Goal: Transaction & Acquisition: Book appointment/travel/reservation

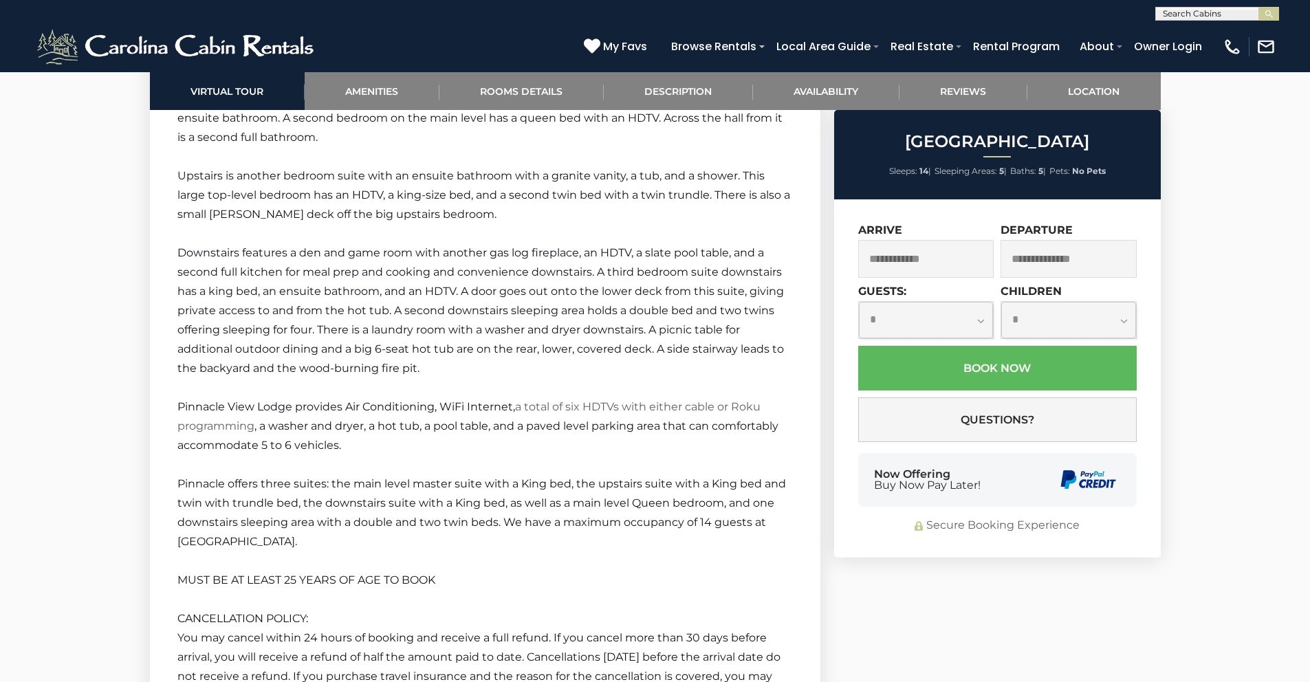
scroll to position [1, 0]
click at [1196, 17] on input "text" at bounding box center [1216, 16] width 120 height 14
type input "******"
click at [1215, 70] on li "Rising On Main Suite 210" at bounding box center [1217, 66] width 122 height 25
click at [1258, 7] on button "submit" at bounding box center [1268, 14] width 21 height 14
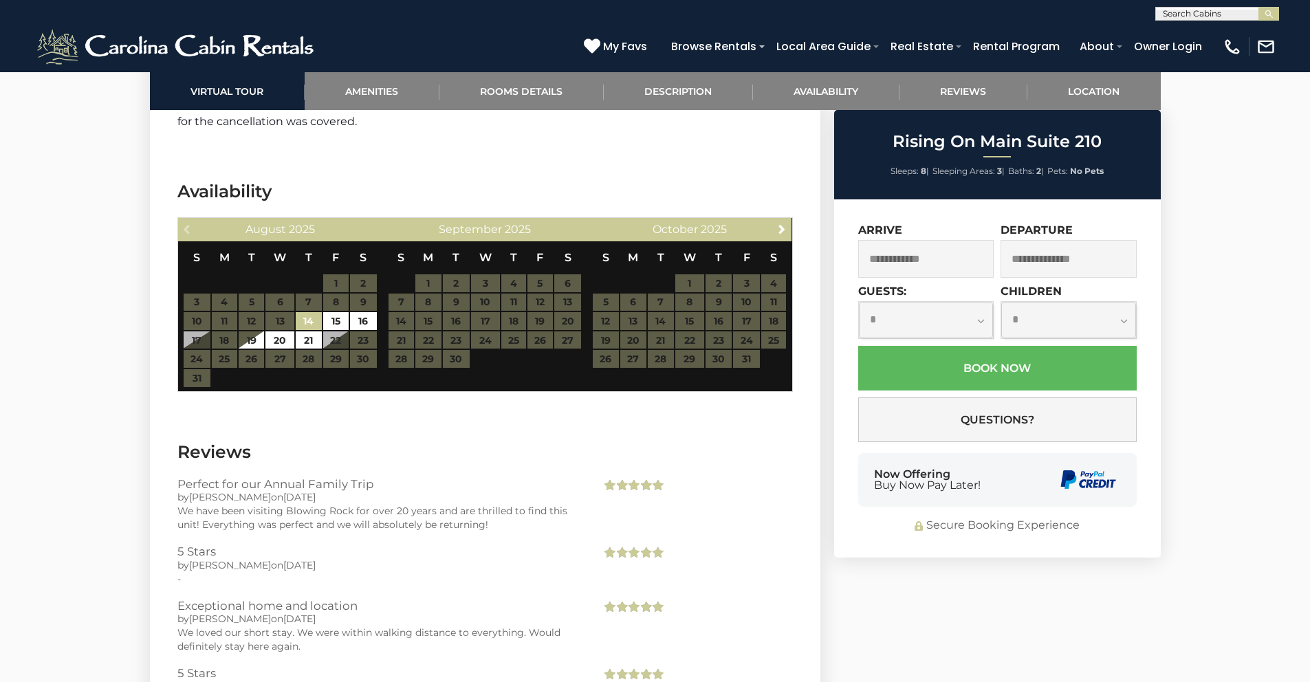
scroll to position [2562, 0]
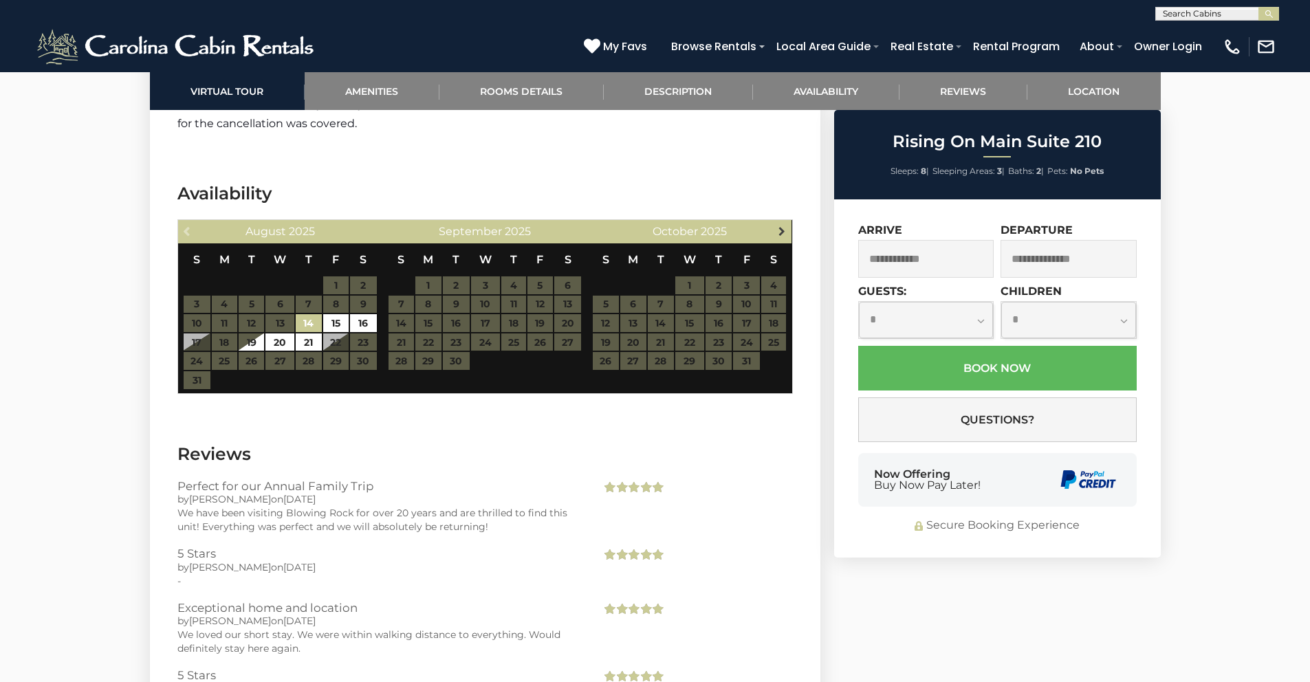
click at [776, 226] on span "Next" at bounding box center [781, 231] width 11 height 11
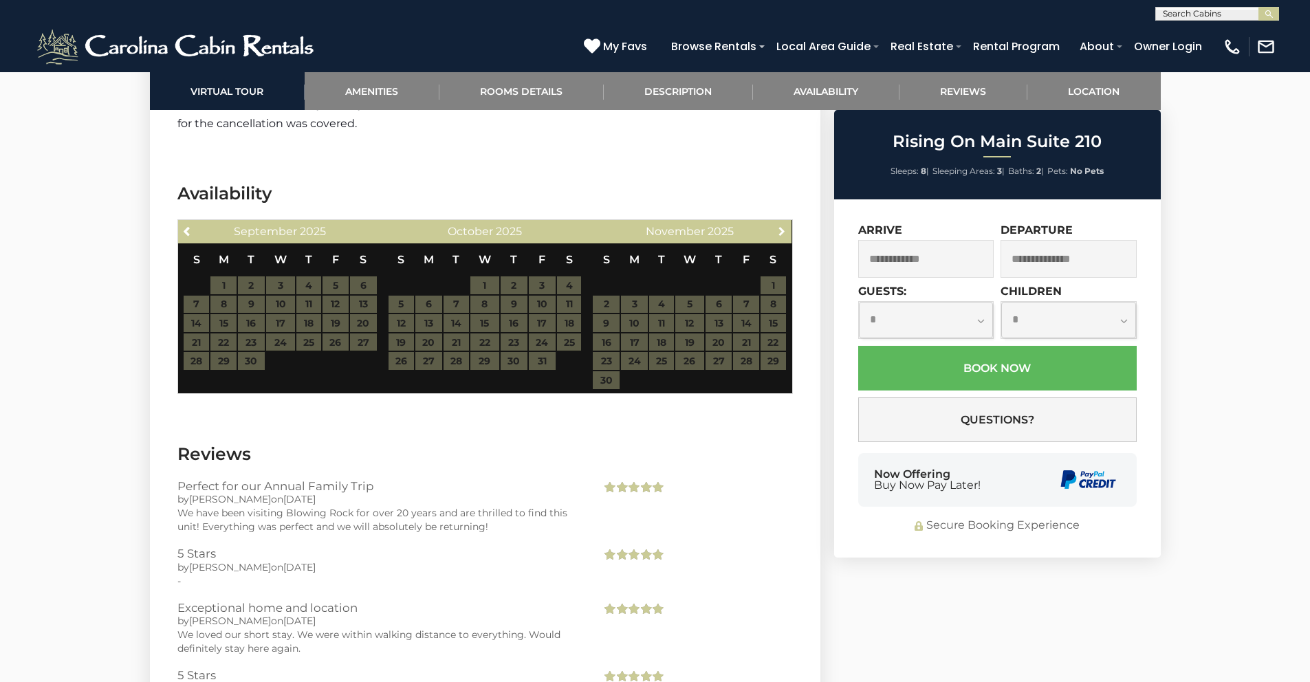
click at [776, 226] on span "Next" at bounding box center [781, 231] width 11 height 11
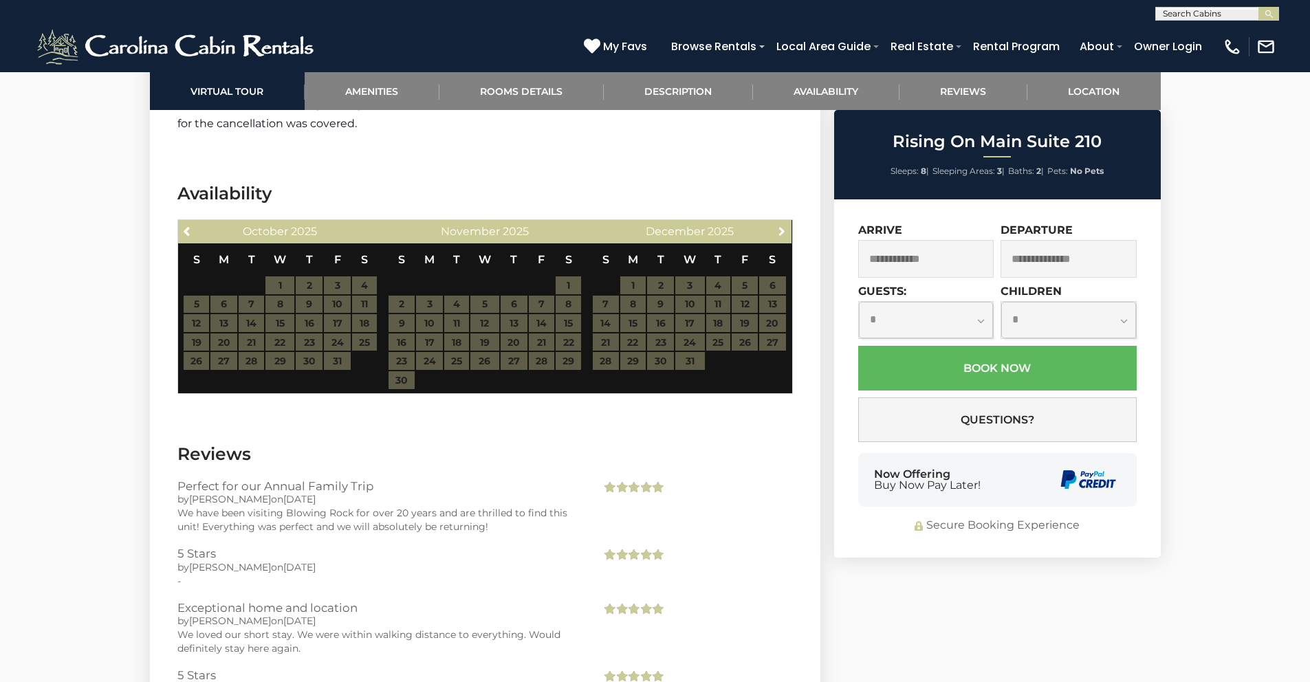
click at [776, 226] on span "Next" at bounding box center [781, 231] width 11 height 11
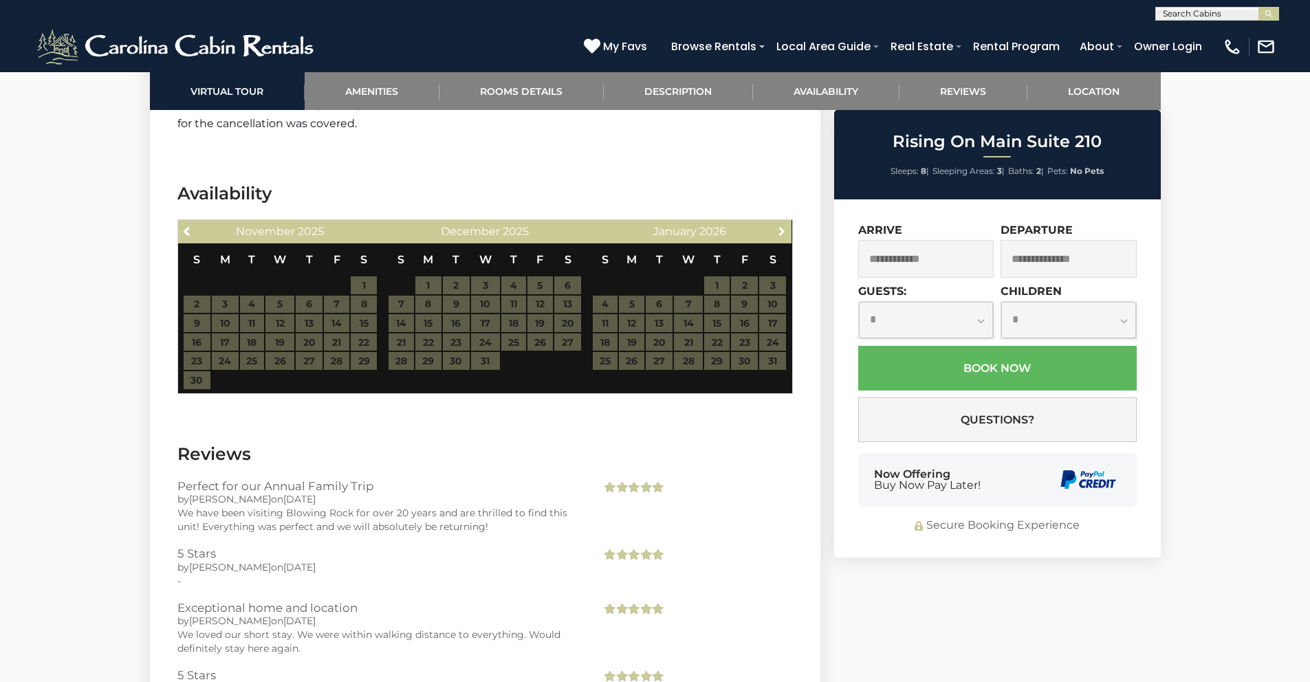
click at [776, 226] on span "Next" at bounding box center [781, 231] width 11 height 11
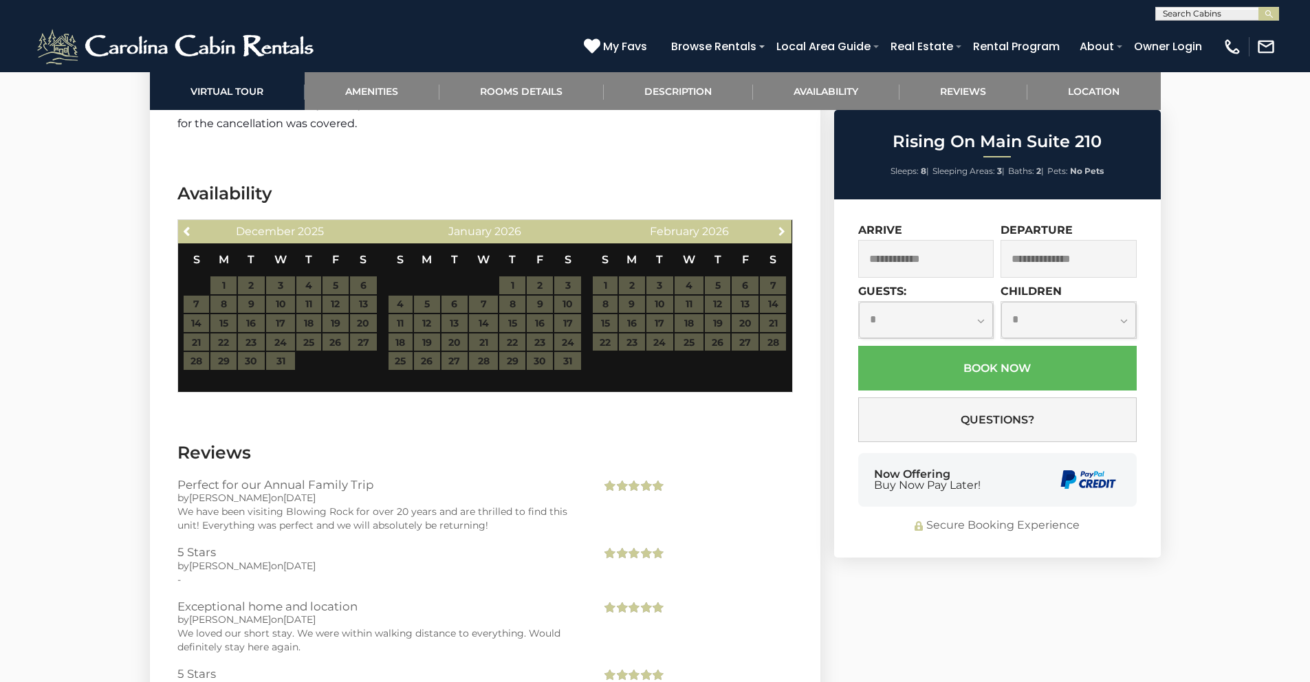
click at [776, 226] on span "Next" at bounding box center [781, 231] width 11 height 11
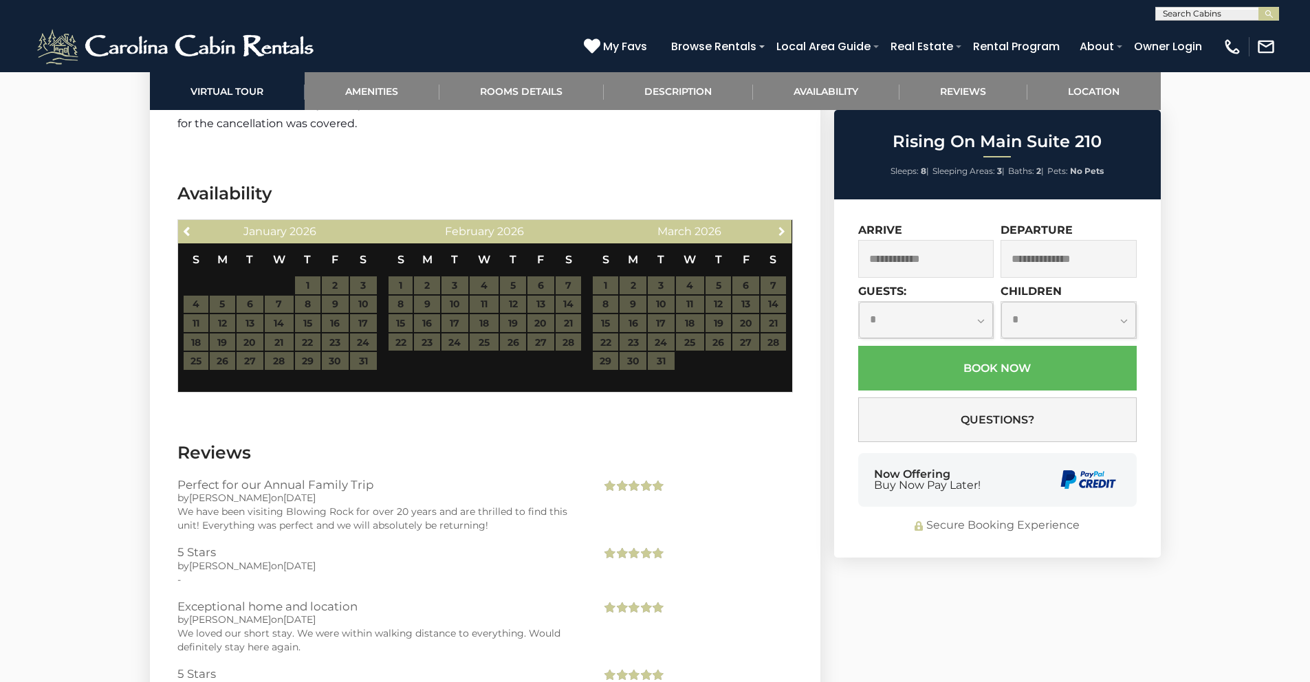
click at [776, 226] on span "Next" at bounding box center [781, 231] width 11 height 11
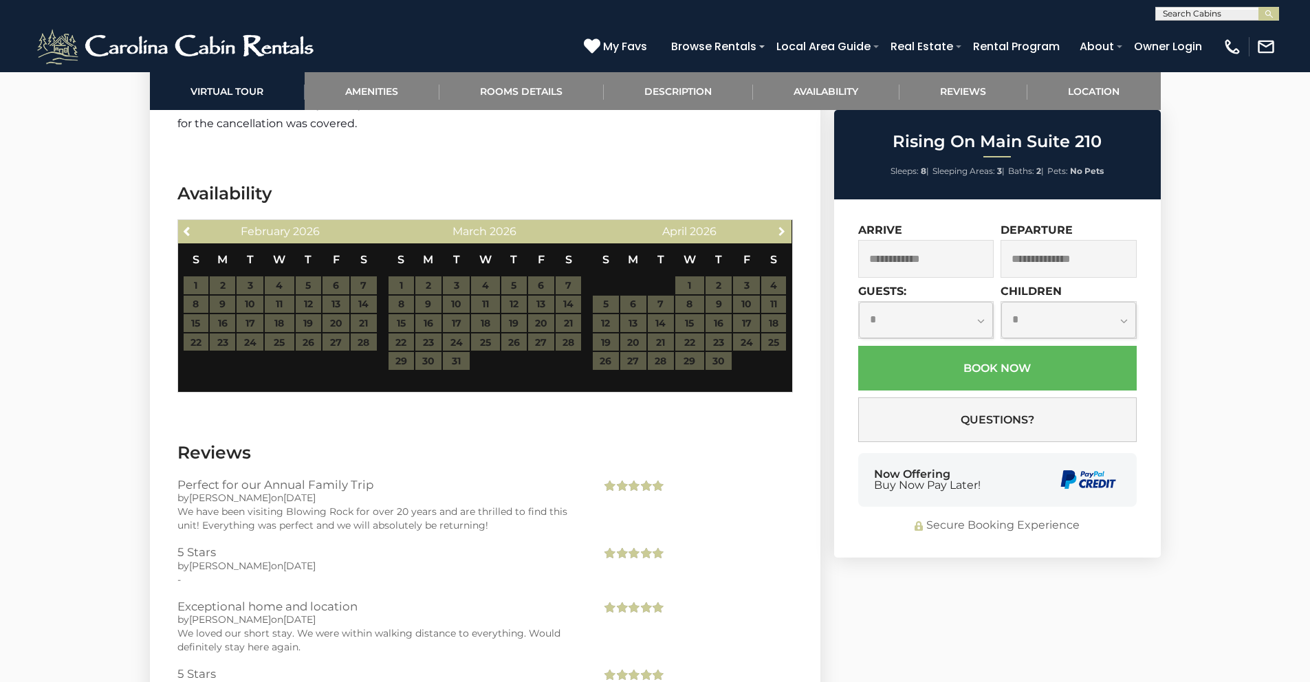
click at [776, 226] on span "Next" at bounding box center [781, 231] width 11 height 11
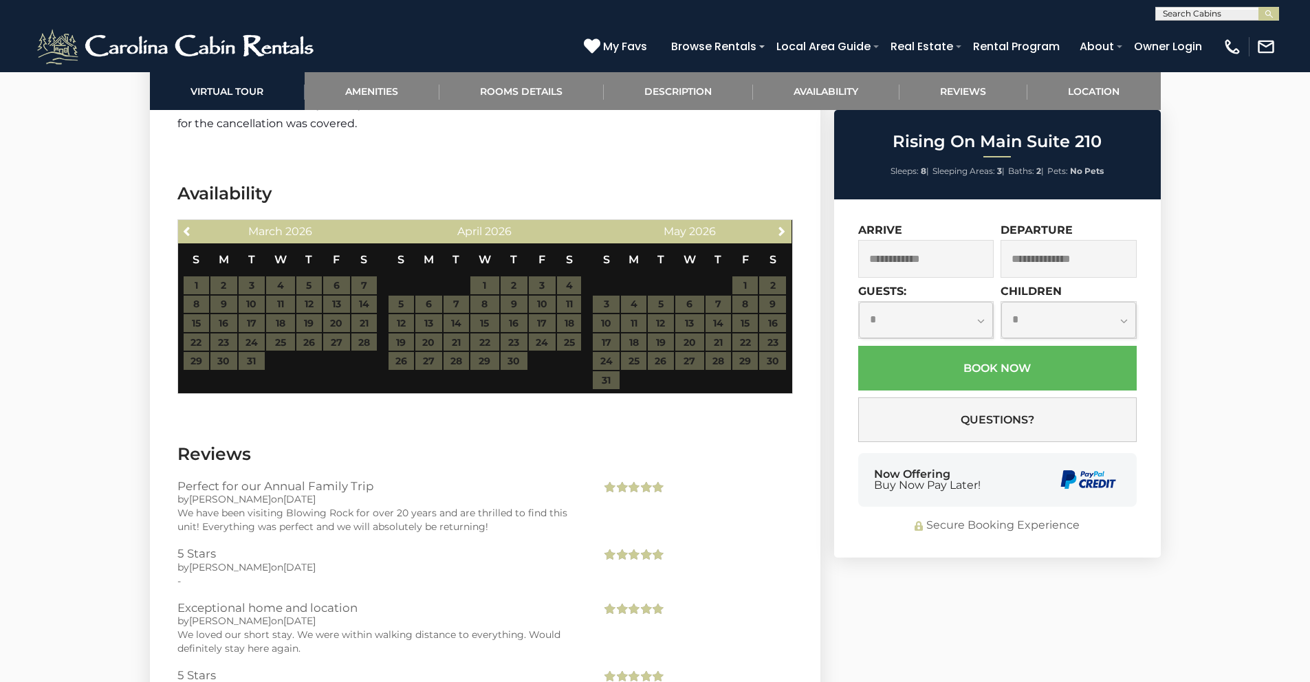
click at [699, 316] on table "S M T W T F S 1 2 3 4 5 6 7 8 9 10 11 12 13 14 15 16 17 18 19 20 21 22 23 24 25…" at bounding box center [689, 316] width 195 height 146
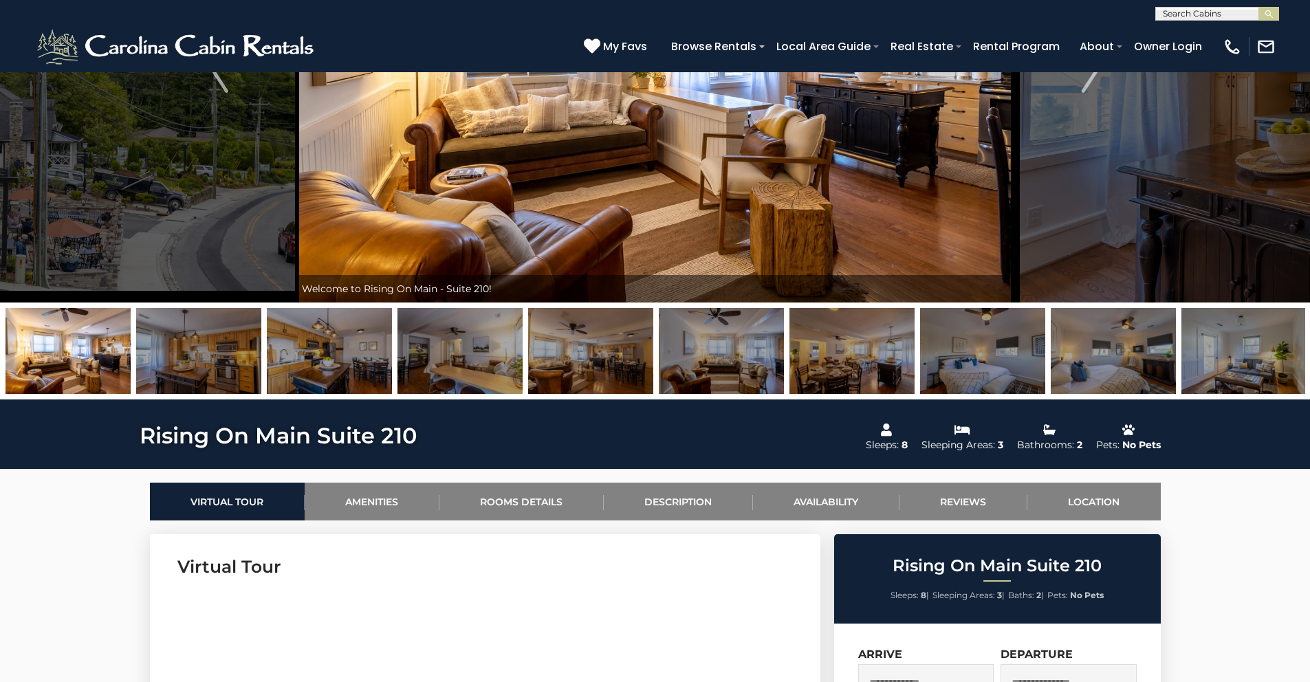
scroll to position [1, 0]
click at [1196, 10] on input "text" at bounding box center [1216, 16] width 120 height 14
type input "******"
click at [1199, 39] on li "Rising On Main - Suite 200" at bounding box center [1217, 38] width 122 height 25
click at [1258, 7] on button "submit" at bounding box center [1268, 14] width 21 height 14
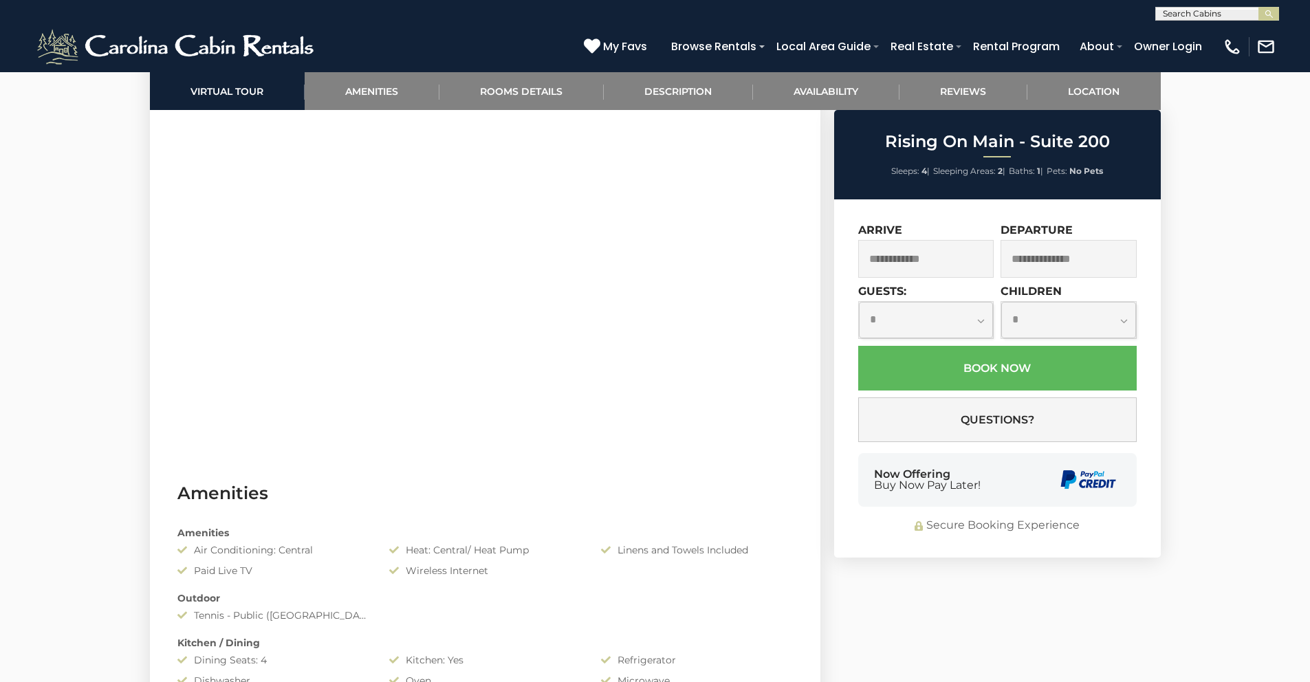
scroll to position [735, 0]
